Goal: Answer question/provide support: Share knowledge or assist other users

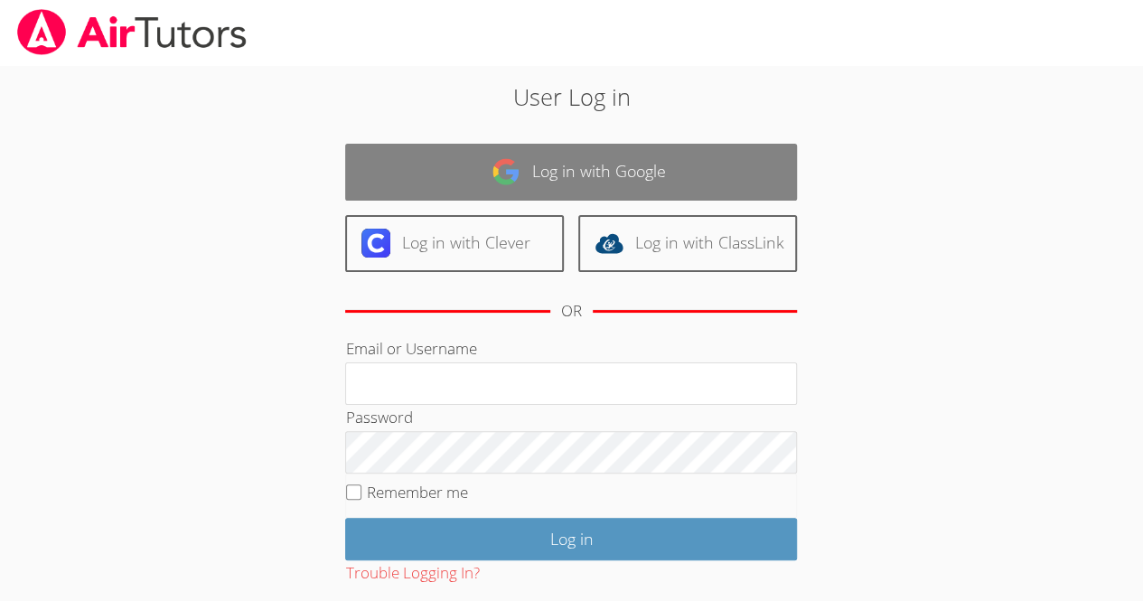
click at [571, 171] on link "Log in with Google" at bounding box center [571, 172] width 452 height 57
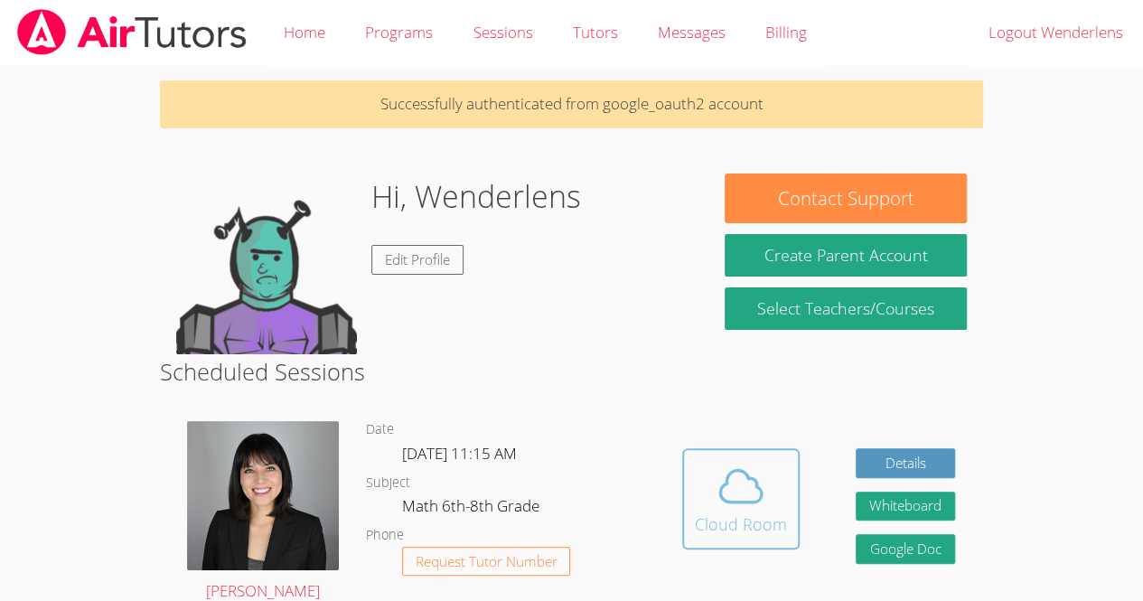
click at [732, 528] on div "Cloud Room" at bounding box center [741, 523] width 92 height 25
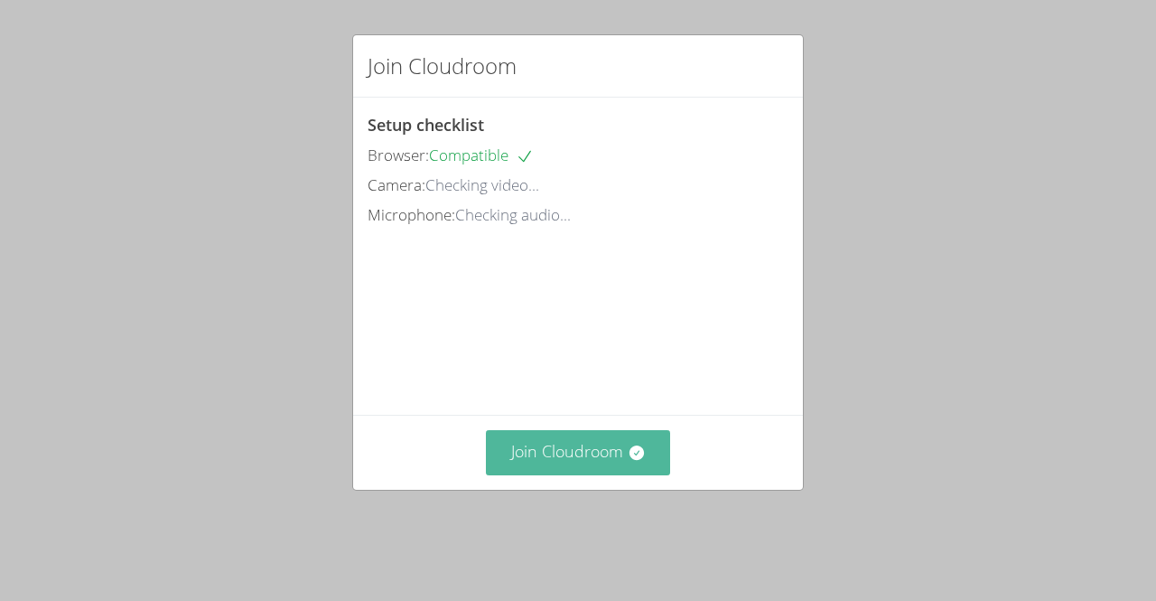
click at [576, 474] on button "Join Cloudroom" at bounding box center [578, 452] width 185 height 44
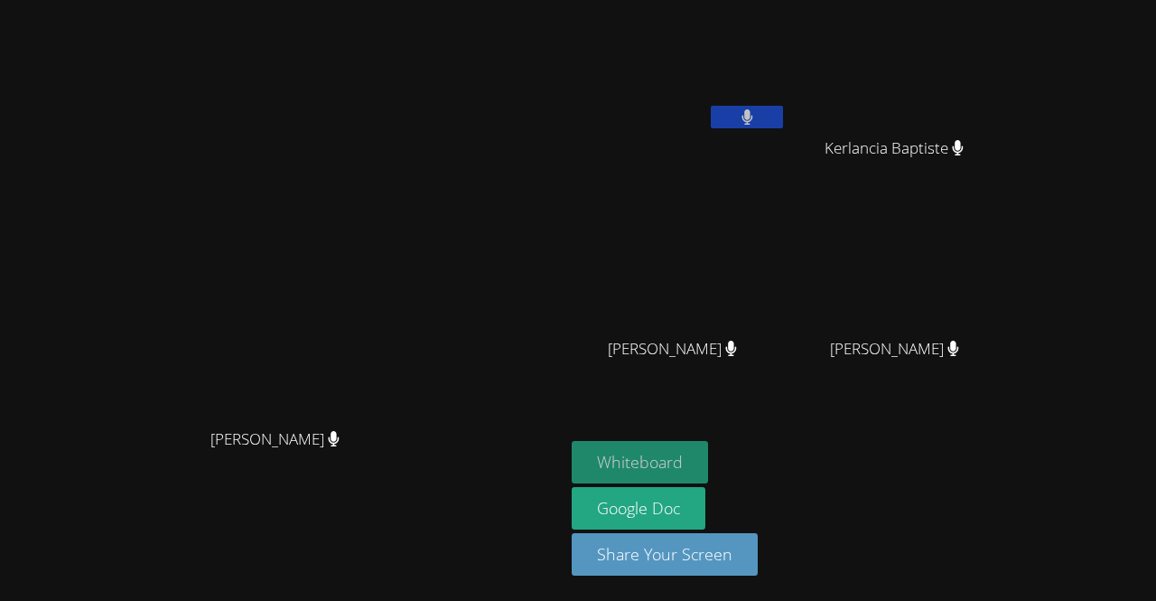
click at [621, 456] on button "Whiteboard" at bounding box center [640, 462] width 136 height 42
click at [1046, 236] on div "Kirsten Marino Kirsten Marino Wenderlens Demosthene Kerlancia Baptiste Kerlanci…" at bounding box center [578, 300] width 1156 height 601
click at [705, 267] on video at bounding box center [679, 268] width 215 height 121
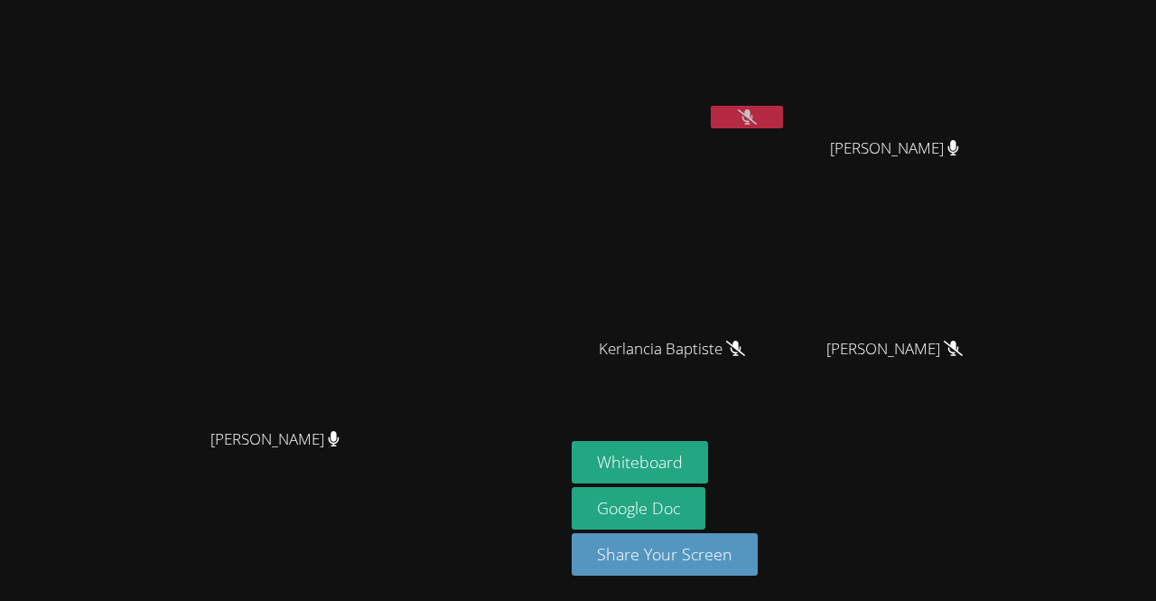
drag, startPoint x: 733, startPoint y: 97, endPoint x: 704, endPoint y: 42, distance: 62.6
click at [739, 113] on icon at bounding box center [747, 116] width 19 height 15
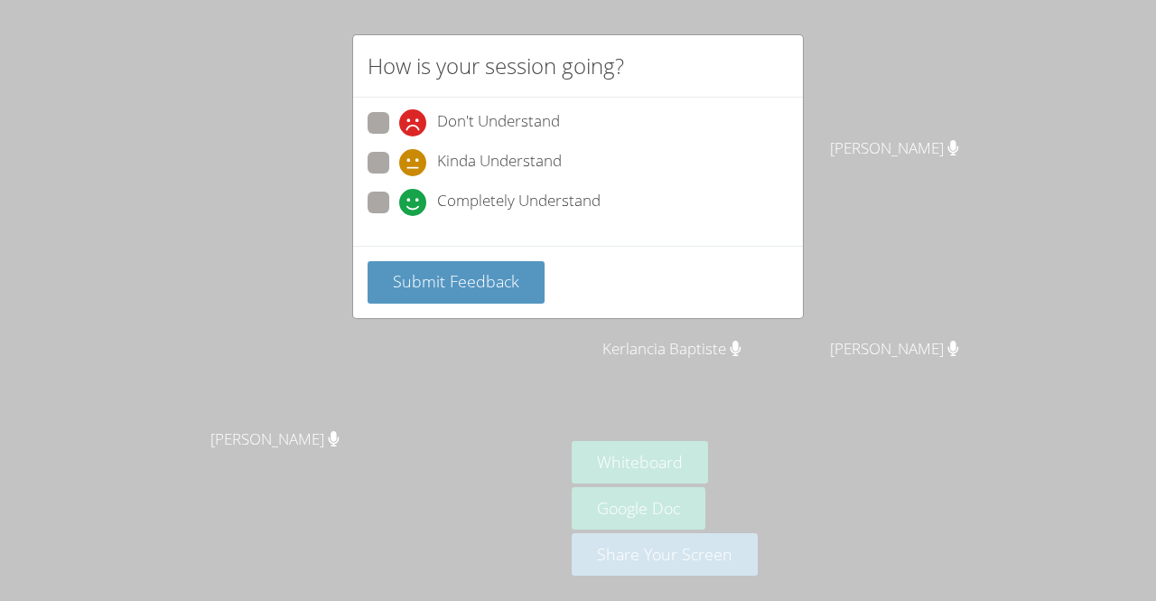
click at [349, 198] on div "How is your session going? Don't Understand Kinda Understand Completely Underst…" at bounding box center [578, 300] width 1156 height 601
click at [386, 211] on label "Completely Understand" at bounding box center [484, 203] width 233 height 24
click at [399, 207] on input "Completely Understand" at bounding box center [406, 198] width 15 height 15
radio input "true"
click at [421, 154] on icon at bounding box center [412, 162] width 27 height 27
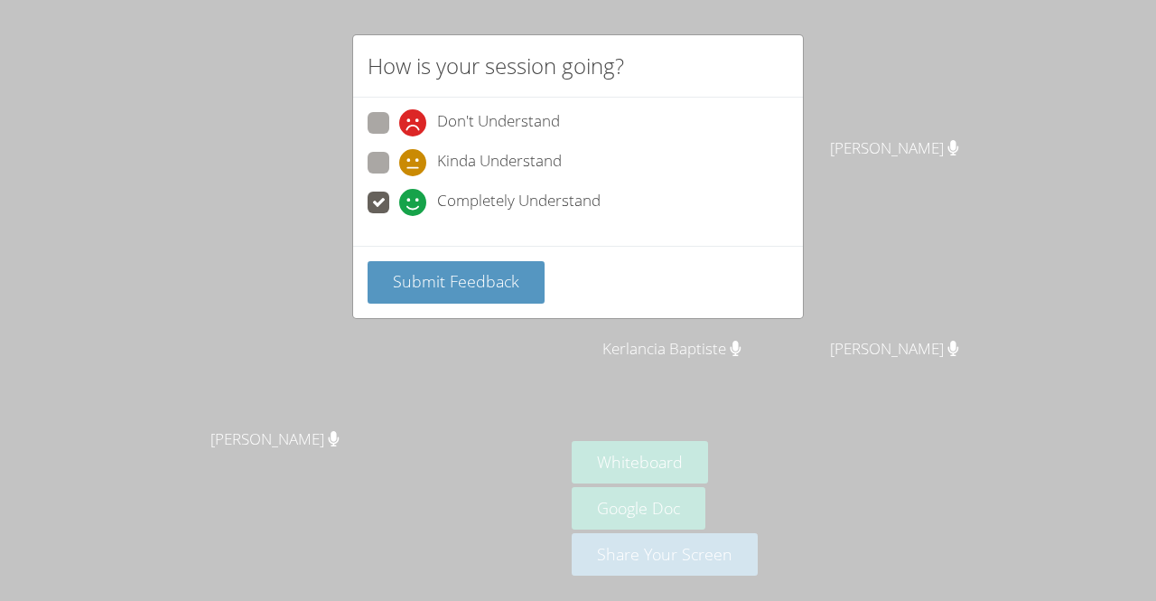
click at [415, 154] on input "Kinda Understand" at bounding box center [406, 159] width 15 height 15
radio input "true"
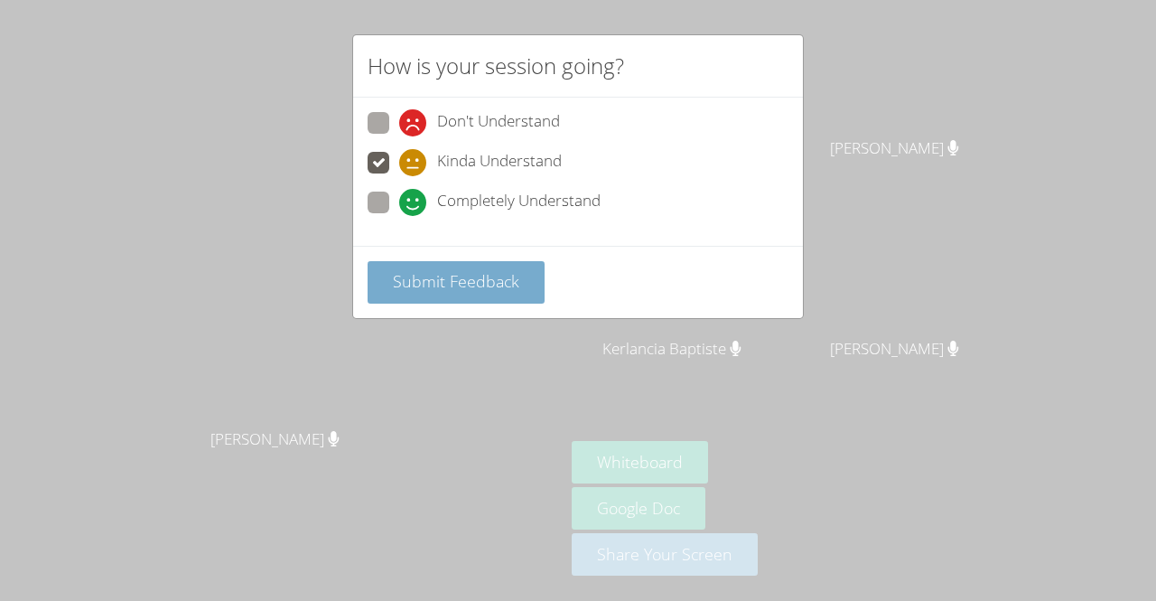
click at [450, 266] on button "Submit Feedback" at bounding box center [456, 282] width 177 height 42
